Goal: Information Seeking & Learning: Learn about a topic

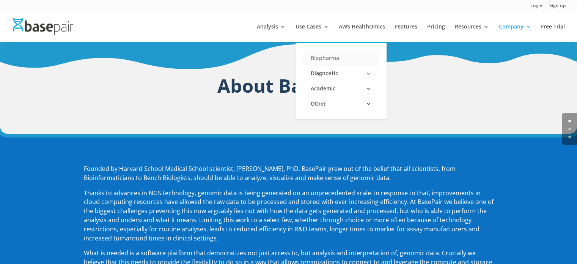
click at [333, 58] on link "Biopharma" at bounding box center [341, 57] width 76 height 15
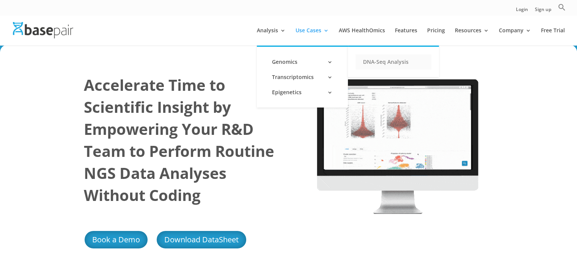
click at [380, 58] on link "DNA-Seq Analysis" at bounding box center [394, 61] width 76 height 15
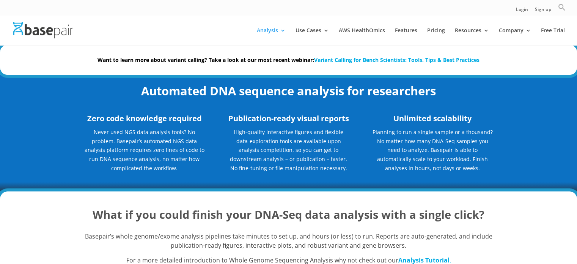
click at [565, 6] on icon "Search" at bounding box center [562, 7] width 8 height 8
click at [489, 22] on input "Search for:" at bounding box center [500, 22] width 104 height 14
click at [527, 23] on input "Search for:" at bounding box center [500, 22] width 104 height 14
type input "GATK"
click at [552, 15] on button "Search Button" at bounding box center [559, 22] width 14 height 14
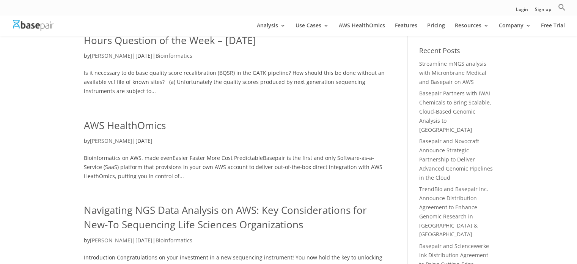
scroll to position [76, 0]
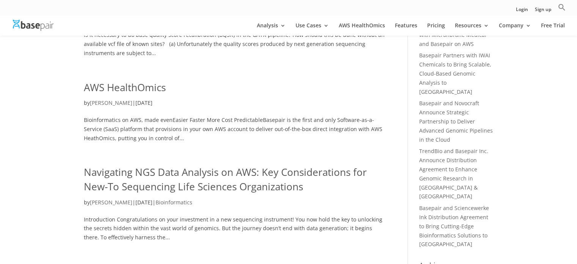
click at [147, 90] on link "AWS HealthOmics" at bounding box center [125, 87] width 82 height 14
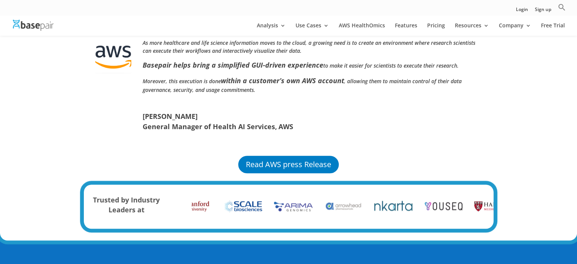
scroll to position [569, 0]
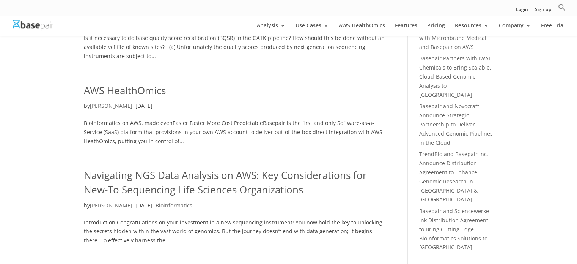
scroll to position [190, 0]
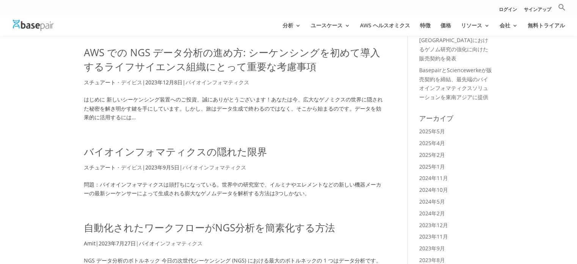
click at [242, 157] on font "バイオインフォマティクスの隠れた限界" at bounding box center [175, 152] width 183 height 14
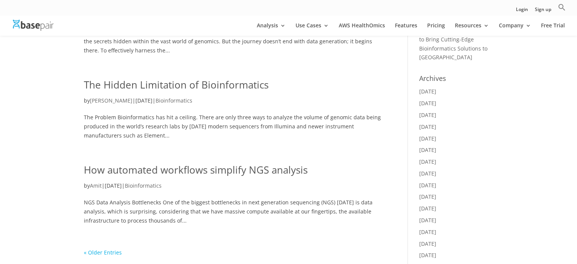
scroll to position [342, 0]
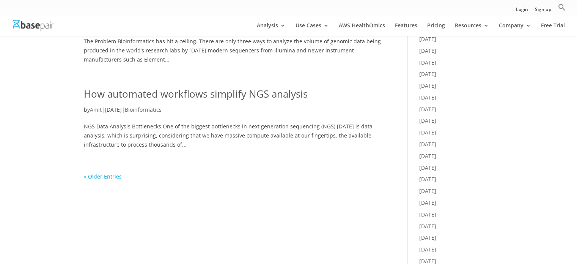
click at [110, 175] on link "« Older Entries" at bounding box center [103, 176] width 38 height 7
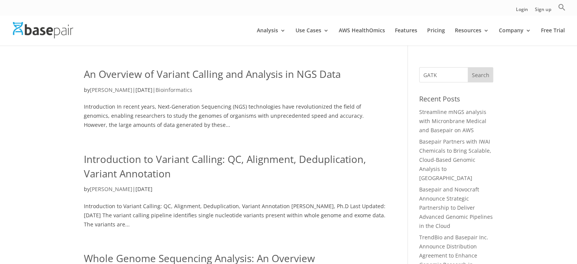
click at [109, 172] on link "Introduction to Variant Calling: QC, Alignment, Deduplication, Variant Annotati…" at bounding box center [225, 166] width 282 height 28
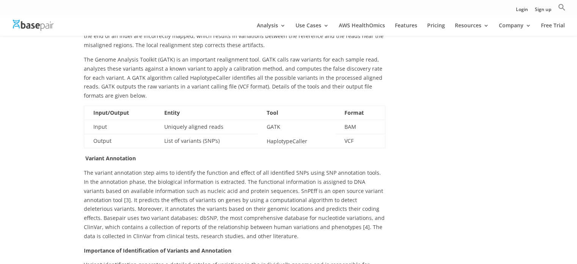
scroll to position [531, 0]
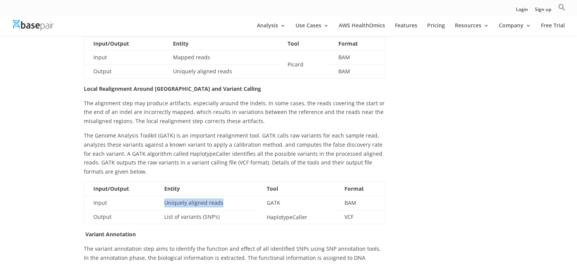
drag, startPoint x: 231, startPoint y: 184, endPoint x: 159, endPoint y: 184, distance: 71.3
click at [159, 195] on td "Uniquely aligned reads" at bounding box center [206, 202] width 102 height 14
click at [346, 185] on b "Format" at bounding box center [354, 188] width 19 height 7
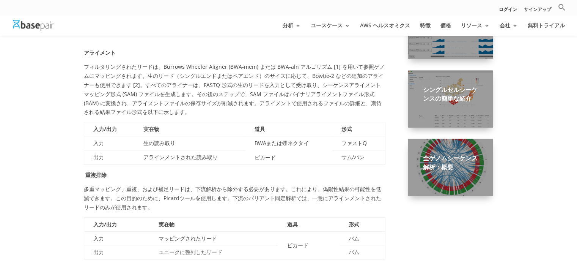
scroll to position [379, 0]
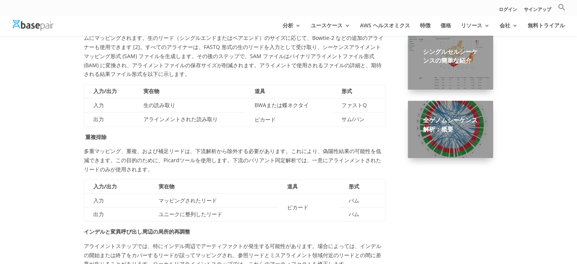
click at [474, 150] on div "全ゲノムシーケンス解析：概要" at bounding box center [450, 129] width 85 height 57
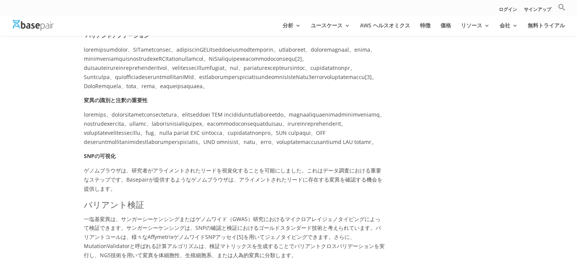
scroll to position [797, 0]
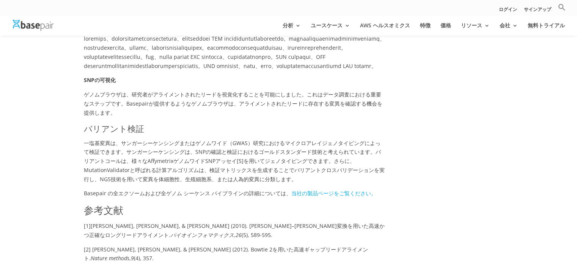
click at [292, 122] on p "ゲノムブラウザは、研究者がアライメントされたリードを視覚化することを可能にしました。これはデータ調査における重要なステップです。Basepairが提供するよう…" at bounding box center [235, 106] width 302 height 32
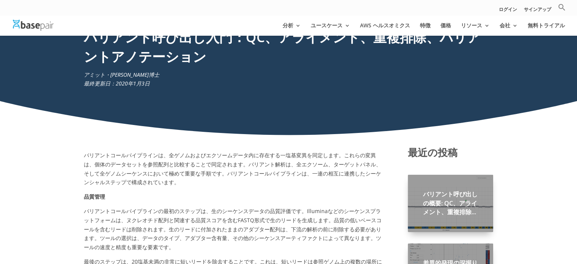
scroll to position [0, 0]
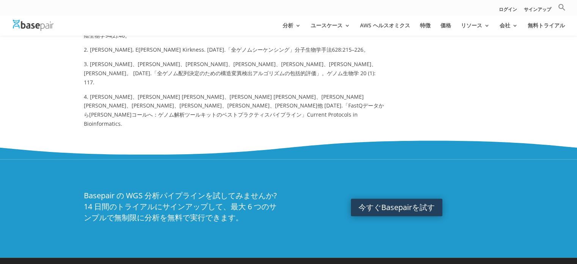
scroll to position [683, 0]
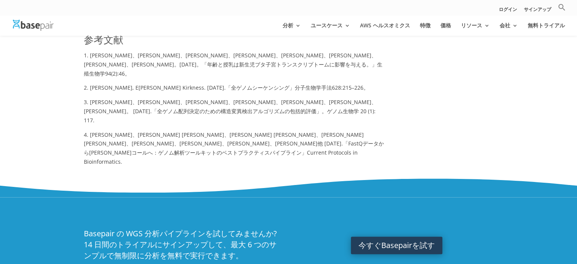
click at [341, 115] on p "3. [PERSON_NAME]、[PERSON_NAME]、[PERSON_NAME]、[PERSON_NAME]、[PERSON_NAME]、[PERSO…" at bounding box center [235, 114] width 302 height 32
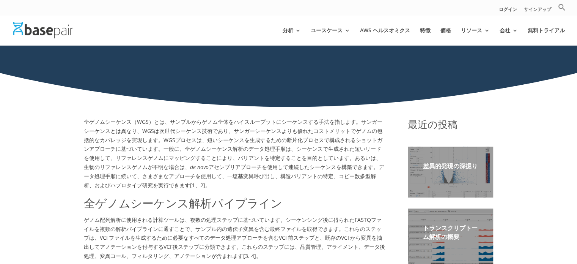
scroll to position [0, 0]
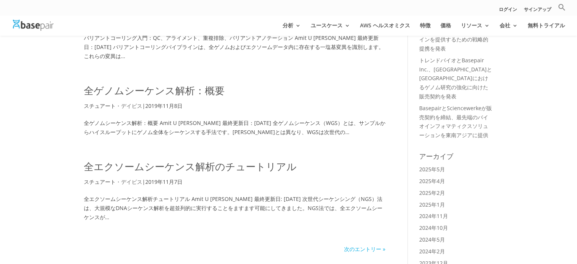
scroll to position [190, 0]
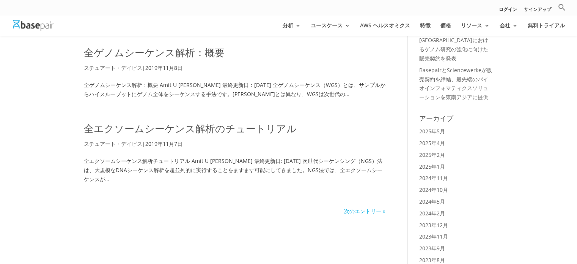
click at [221, 135] on h2 "全エクソームシーケンス解析のチュートリアル" at bounding box center [235, 130] width 302 height 18
click at [223, 130] on font "全エクソームシーケンス解析のチュートリアル" at bounding box center [190, 128] width 213 height 14
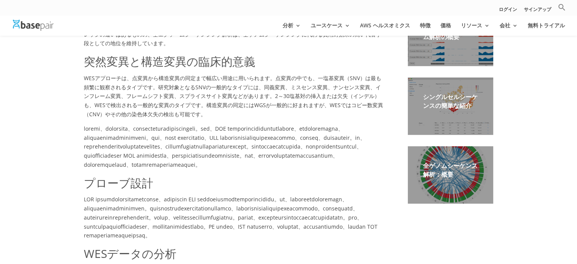
scroll to position [455, 0]
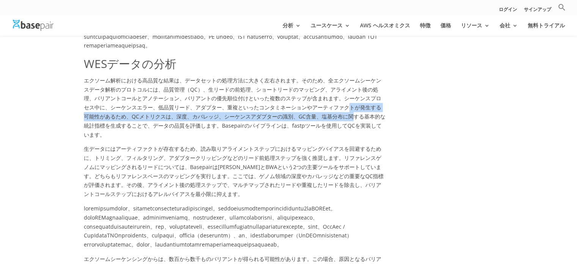
click at [331, 138] on font "エクソーム解析における高品質な結果は、データセットの処理方法に大きく左右されます。そのため、全エクソームシーケンスデータ解析のプロトコルには、品質管理（QC）…" at bounding box center [235, 107] width 302 height 61
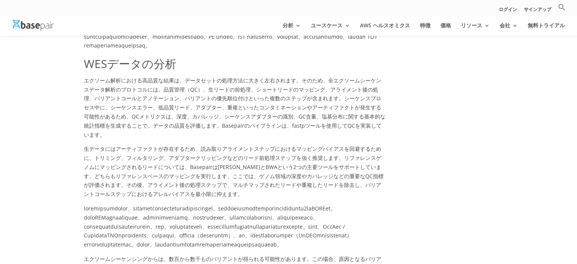
click at [328, 197] on font "生データにはアーティファクトが存在するため、読み取りアライメントステップにおけるマッピングバイアスを回避するために、トリミング、フィルタリング、アダプタークリ…" at bounding box center [234, 171] width 300 height 52
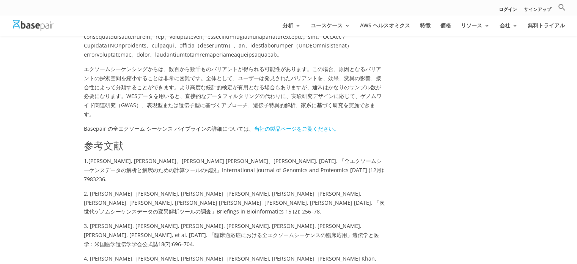
scroll to position [683, 0]
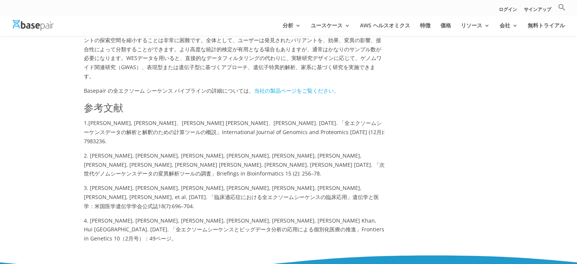
click at [296, 183] on p "2. Pabinger, Stephan, Andreas Dander, Maria Fischer, Rene Snajder, Michael Sper…" at bounding box center [235, 167] width 302 height 32
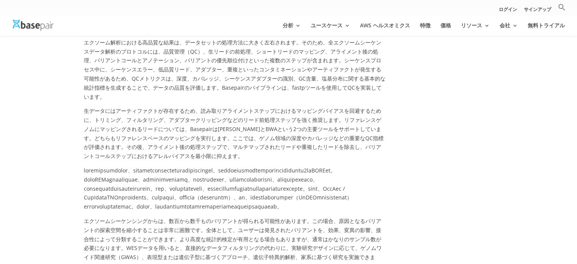
scroll to position [455, 0]
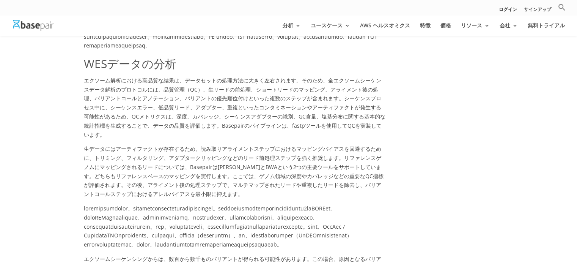
click at [300, 138] on font "エクソーム解析における高品質な結果は、データセットの処理方法に大きく左右されます。そのため、全エクソームシーケンスデータ解析のプロトコルには、品質管理（QC）…" at bounding box center [235, 107] width 302 height 61
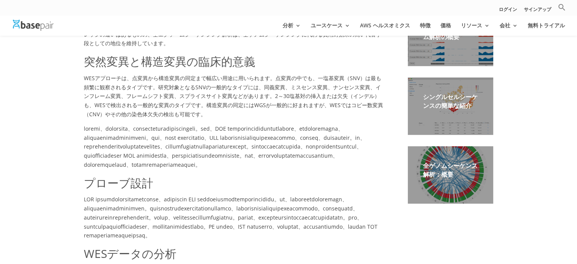
scroll to position [304, 0]
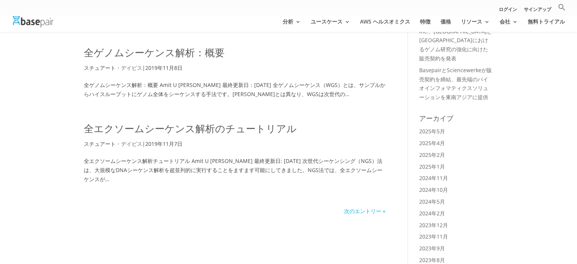
scroll to position [190, 0]
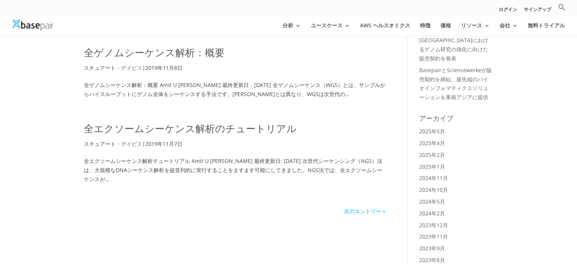
click at [354, 213] on font "次のエントリー »" at bounding box center [364, 210] width 41 height 7
